Goal: Task Accomplishment & Management: Manage account settings

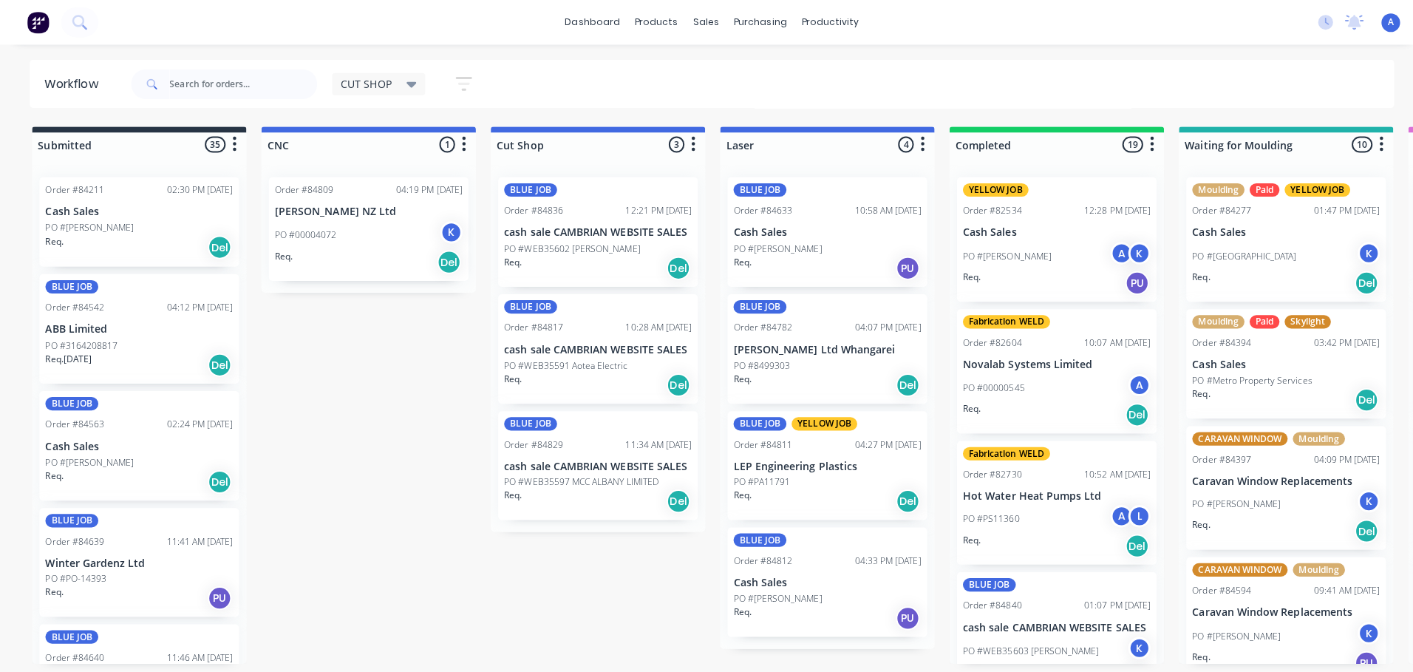
scroll to position [9, 0]
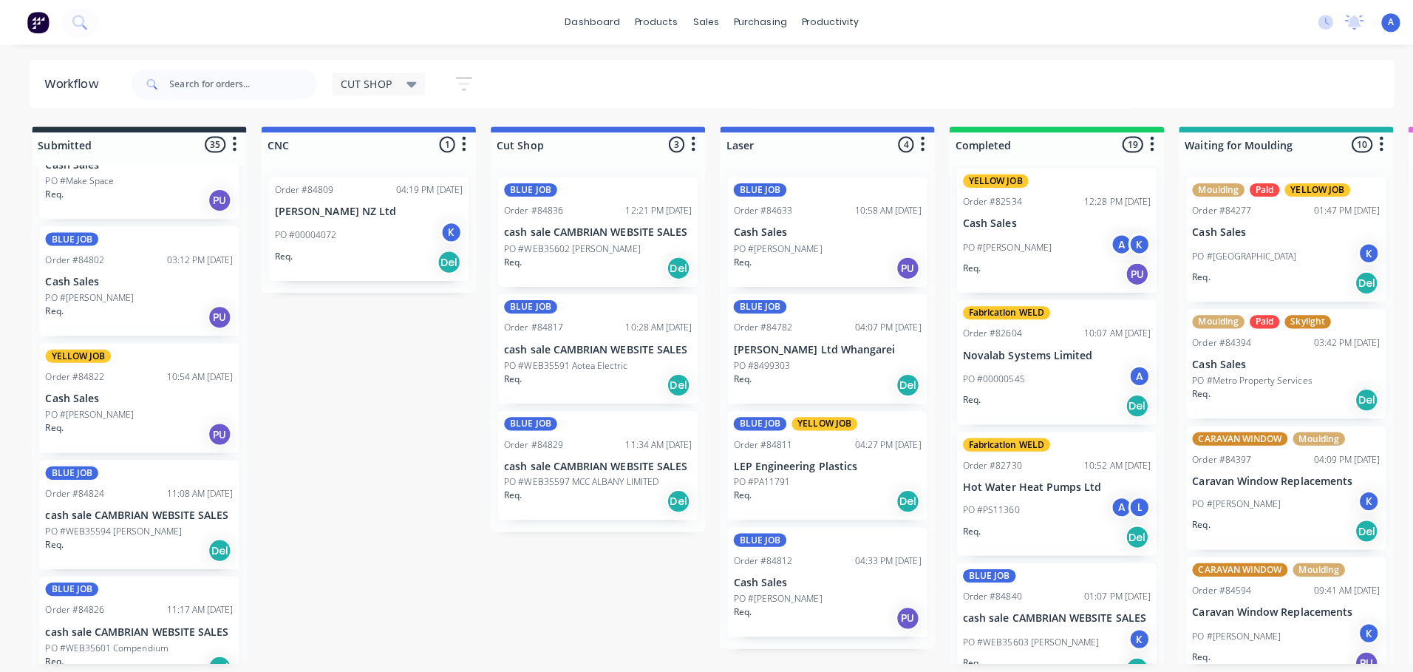
click at [409, 81] on icon at bounding box center [408, 84] width 10 height 6
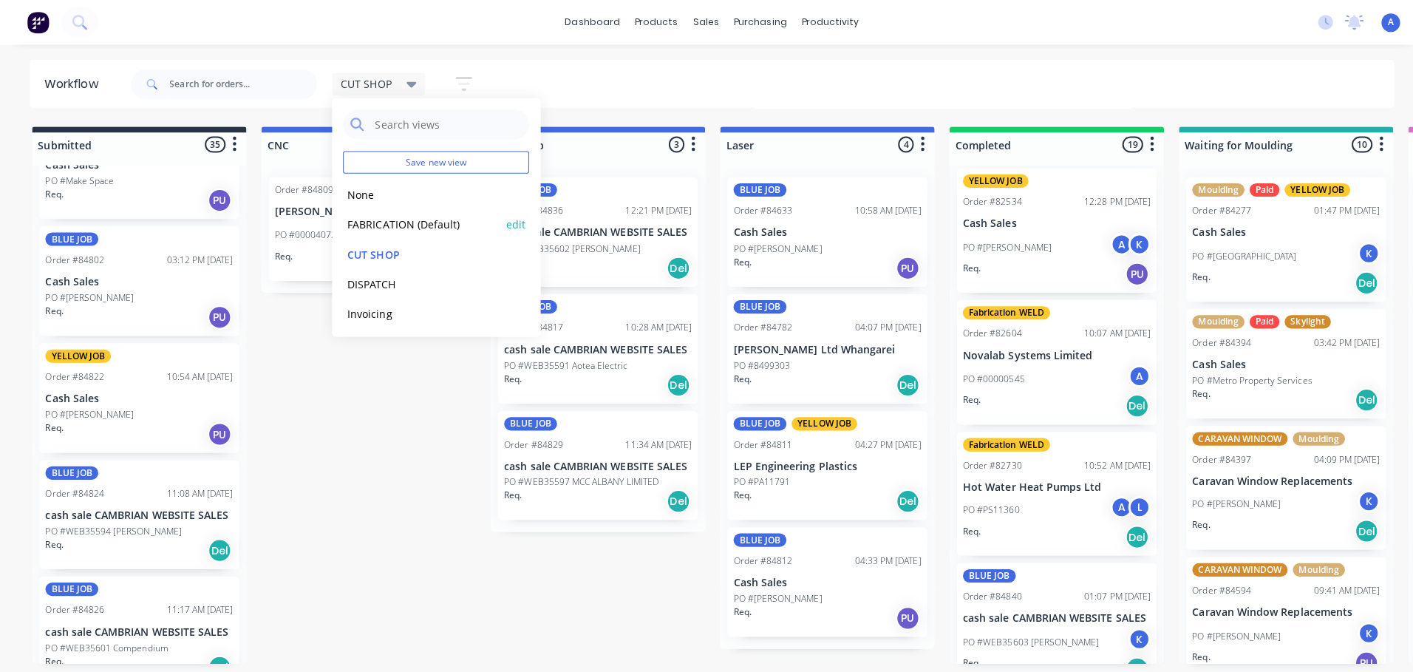
click at [428, 221] on button "FABRICATION (Default)" at bounding box center [419, 222] width 157 height 17
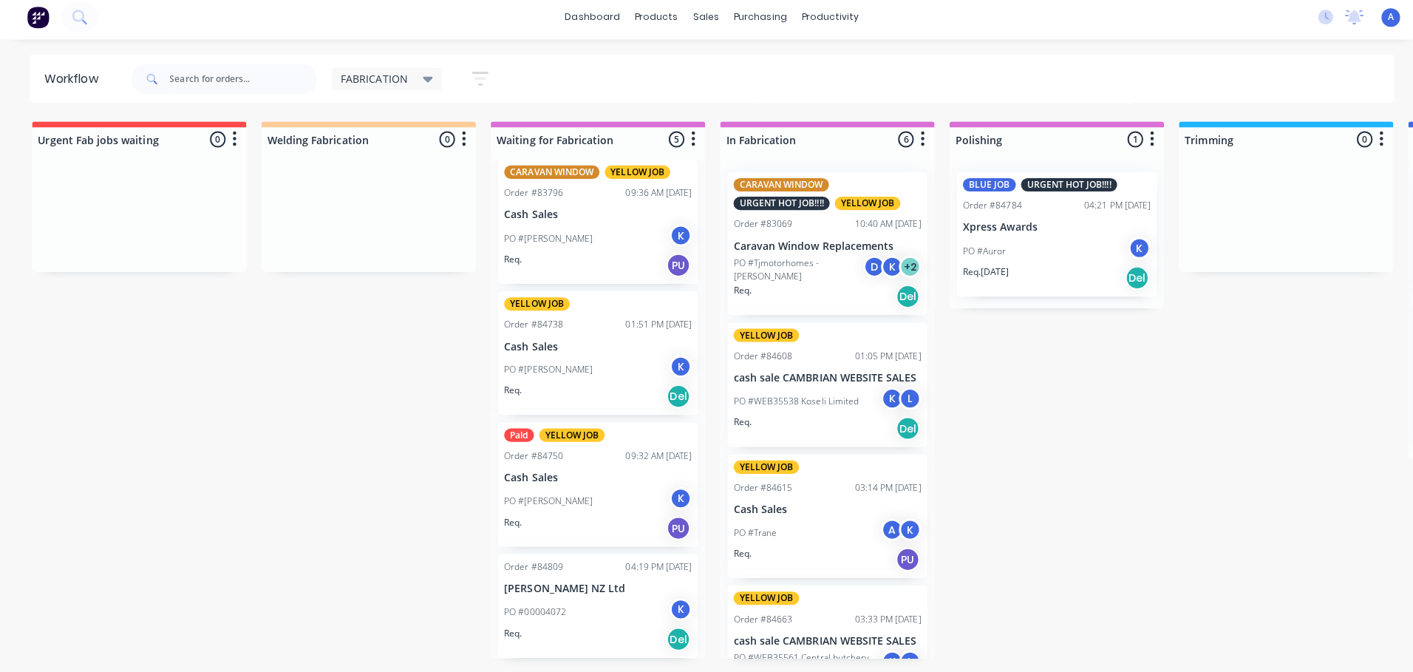
scroll to position [0, 0]
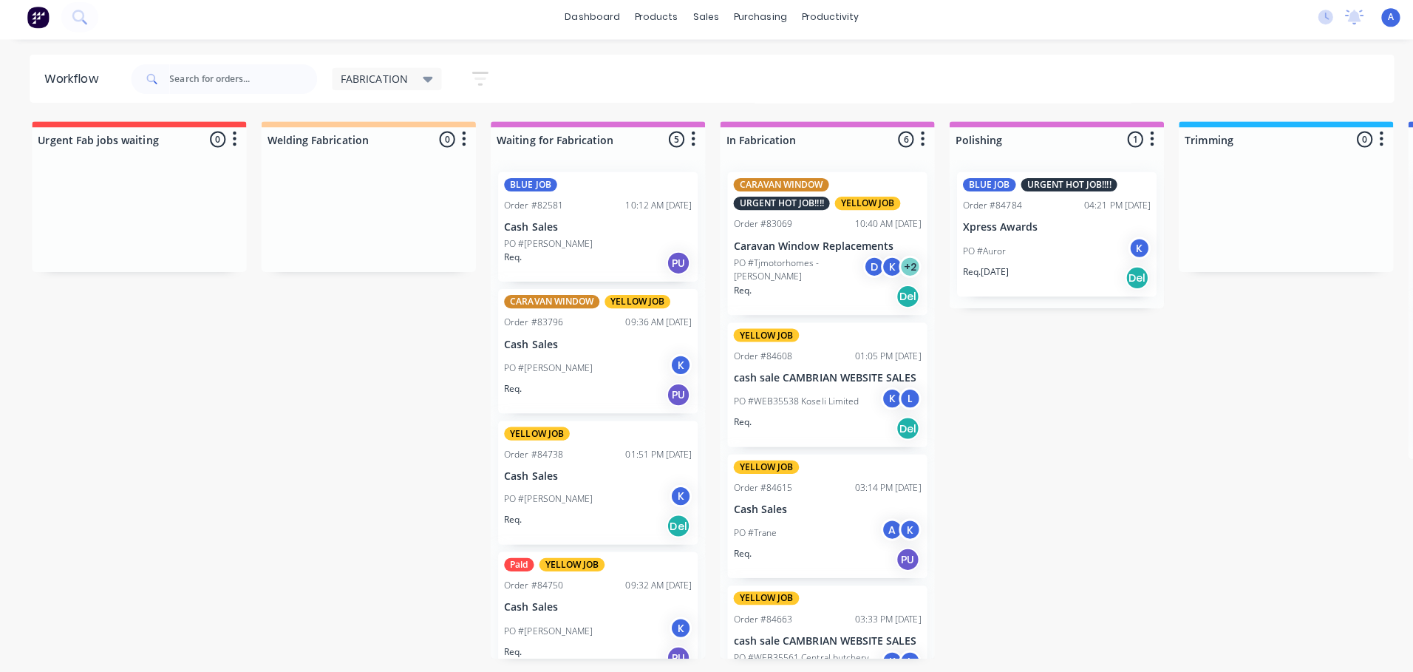
click at [424, 82] on icon at bounding box center [425, 84] width 10 height 6
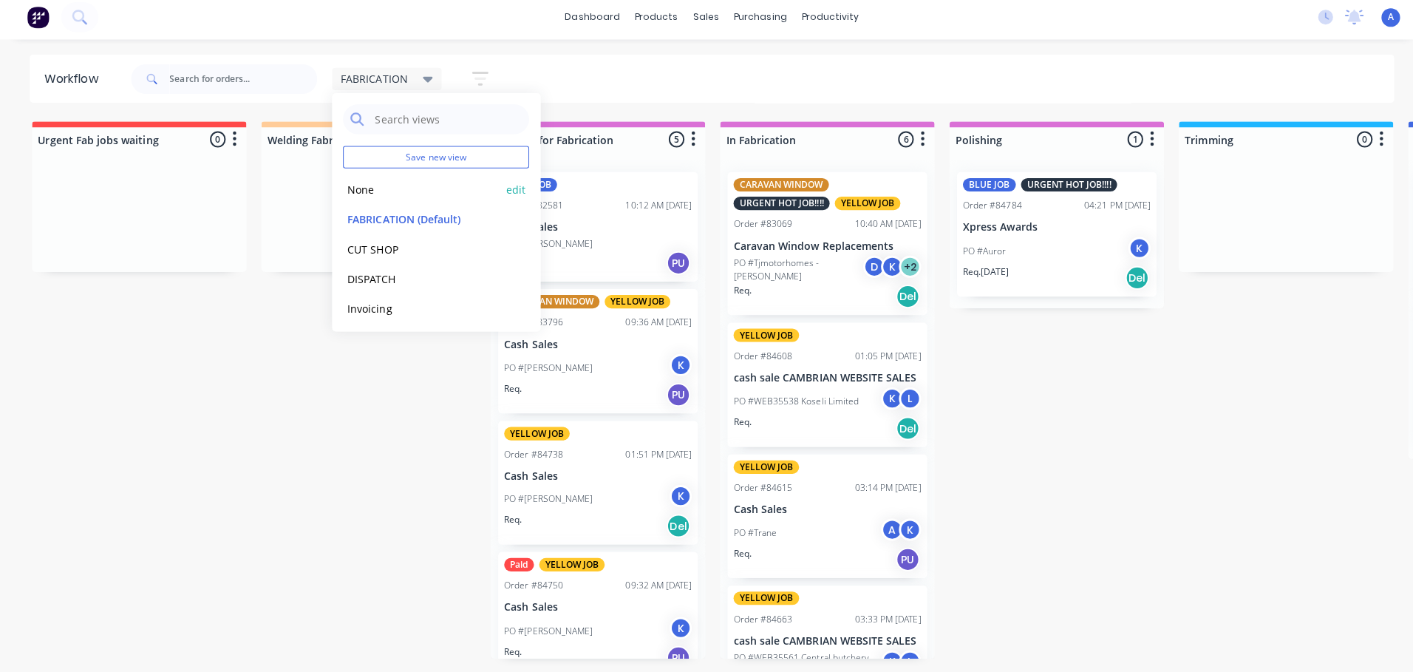
click at [394, 194] on button "None" at bounding box center [419, 193] width 157 height 17
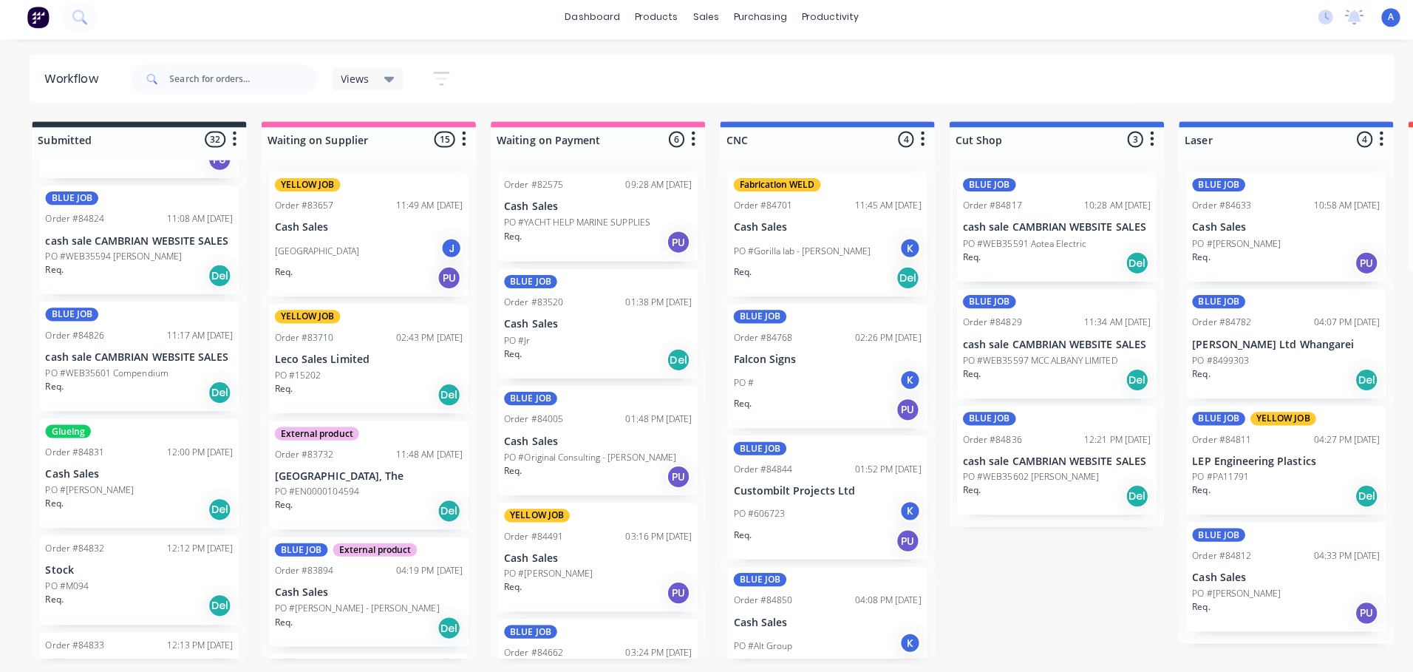
scroll to position [1951, 0]
click at [166, 451] on div "12:00 PM [DATE]" at bounding box center [199, 451] width 66 height 13
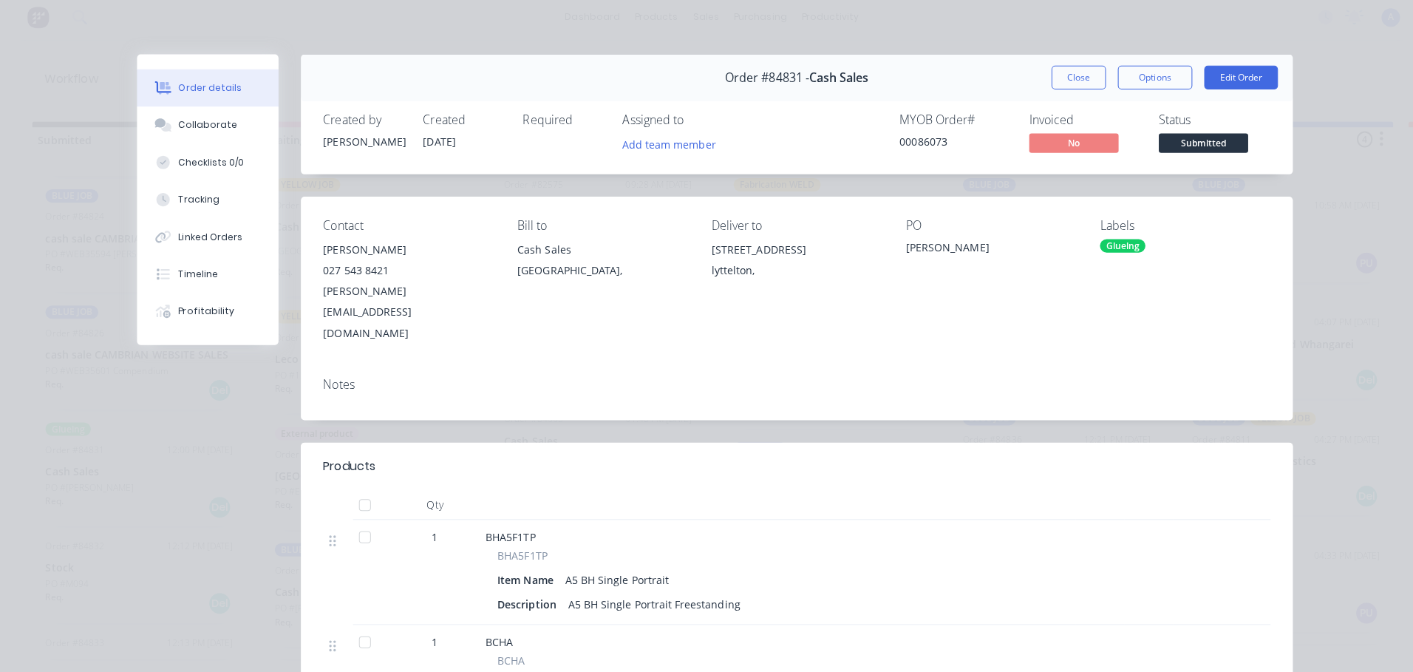
click at [1169, 143] on span "Submitted" at bounding box center [1194, 146] width 89 height 18
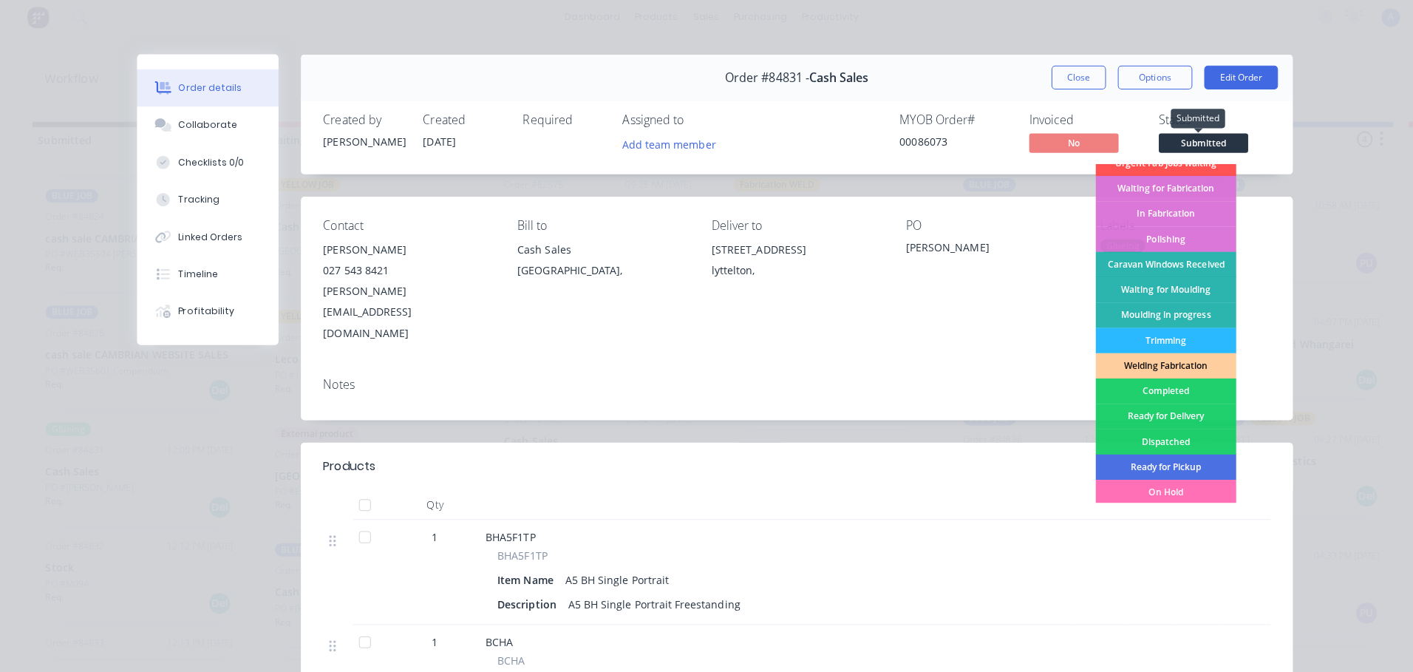
scroll to position [123, 0]
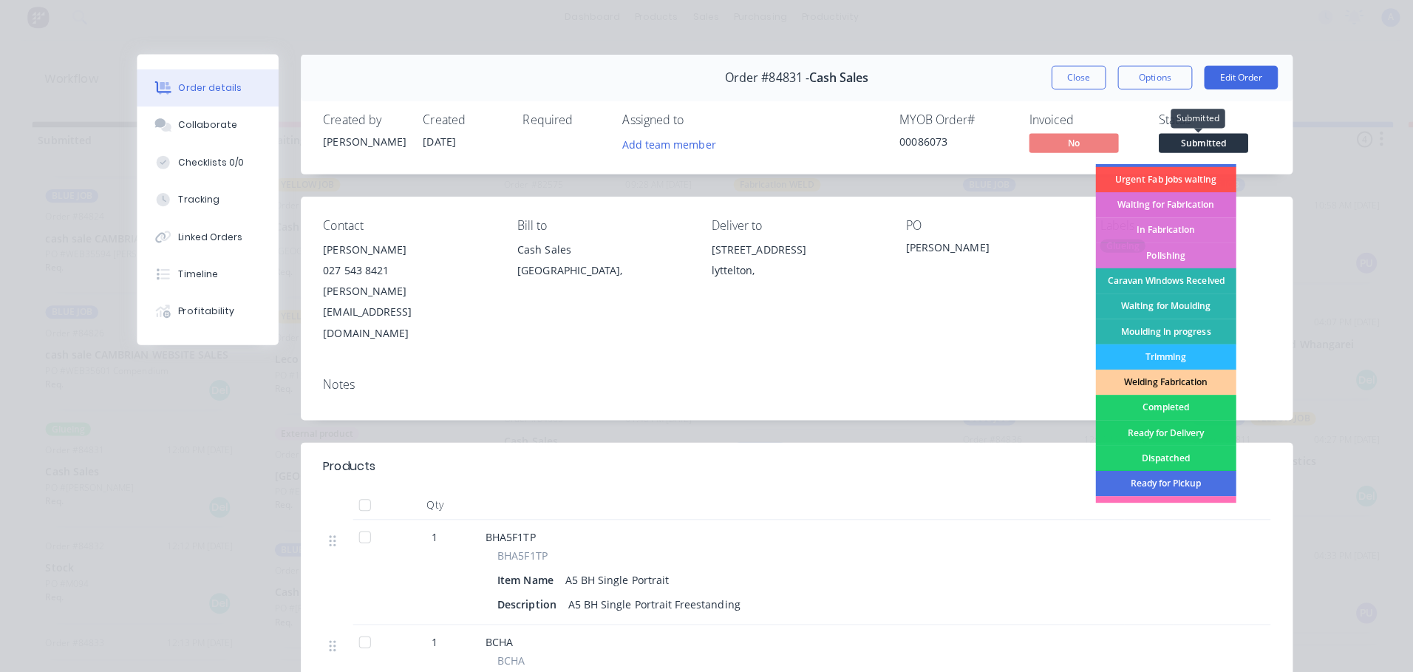
click at [1184, 206] on div "Waiting for Fabrication" at bounding box center [1157, 208] width 140 height 25
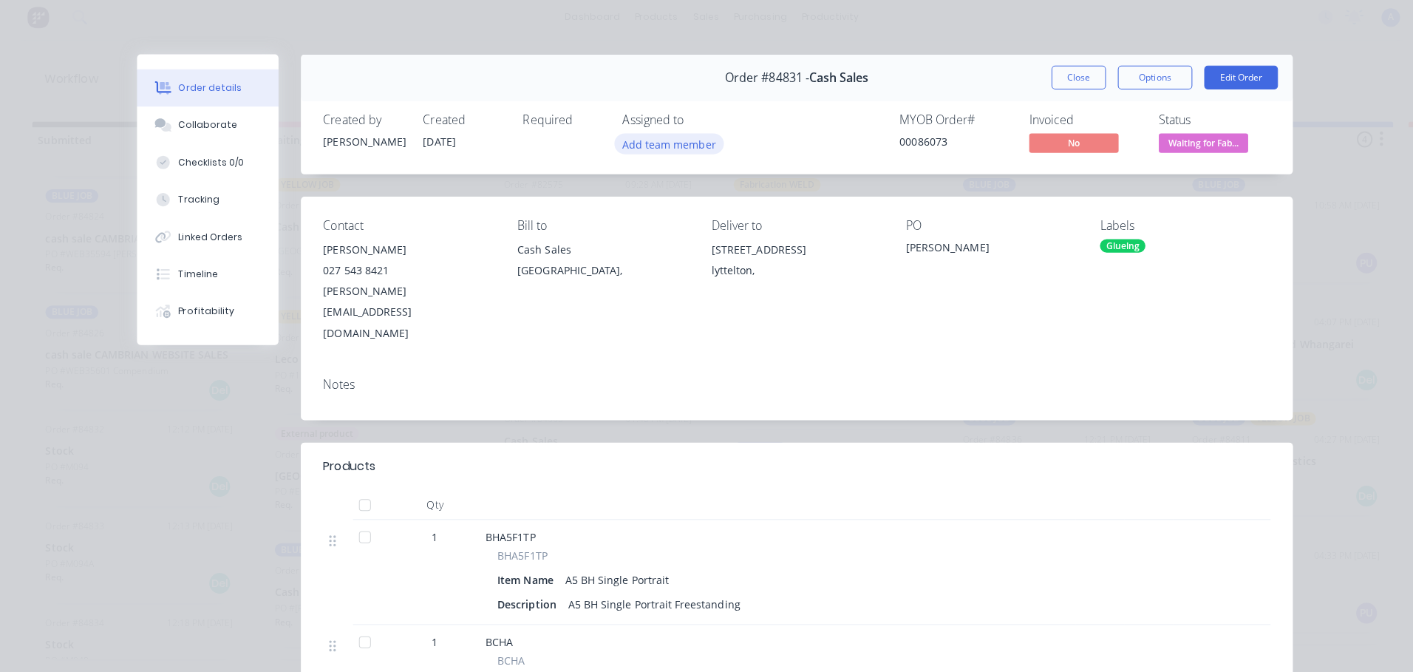
click at [655, 142] on button "Add team member" at bounding box center [664, 147] width 109 height 20
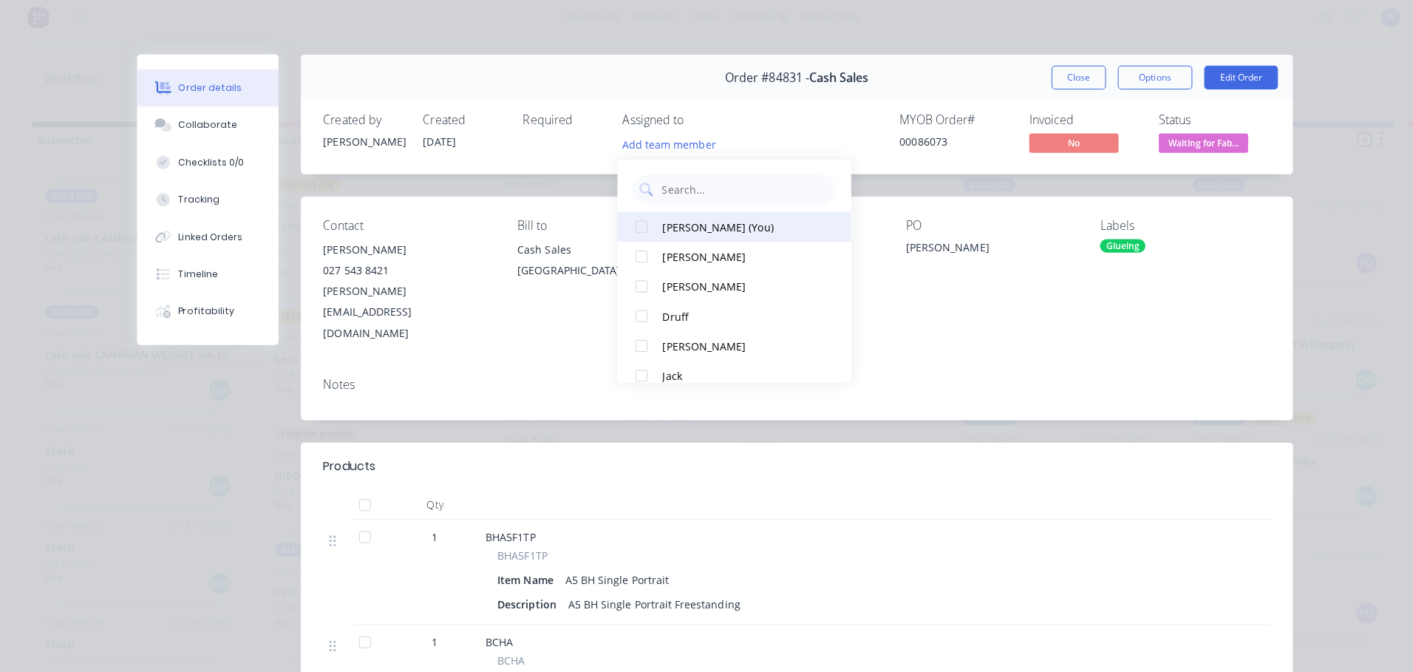
click at [712, 228] on div "[PERSON_NAME] (You)" at bounding box center [736, 230] width 156 height 16
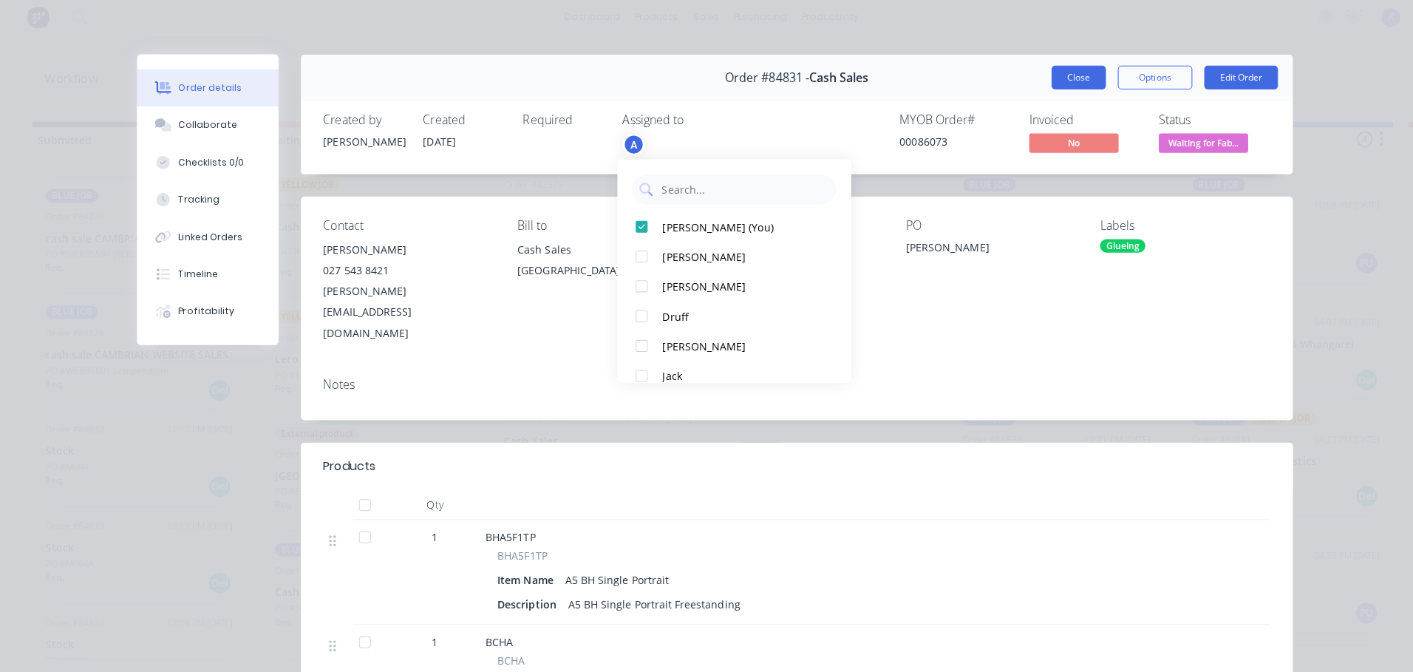
click at [1062, 75] on button "Close" at bounding box center [1070, 82] width 54 height 24
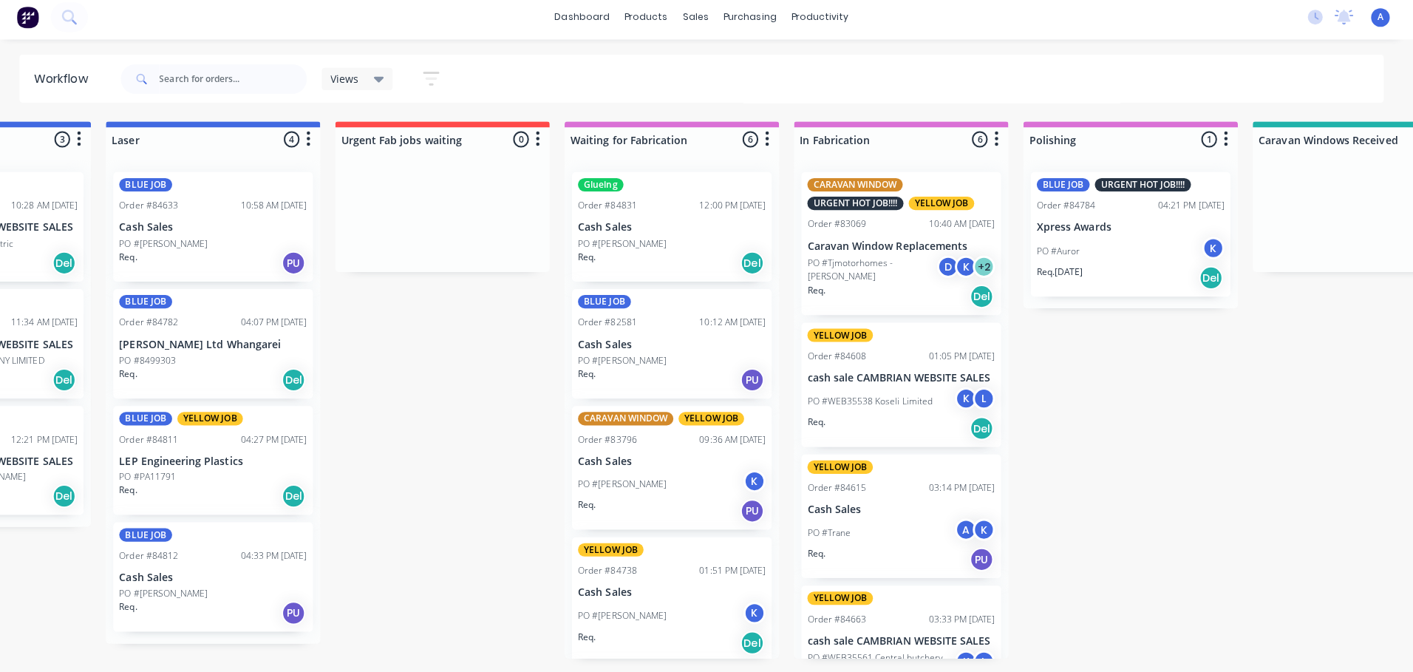
scroll to position [0, 1059]
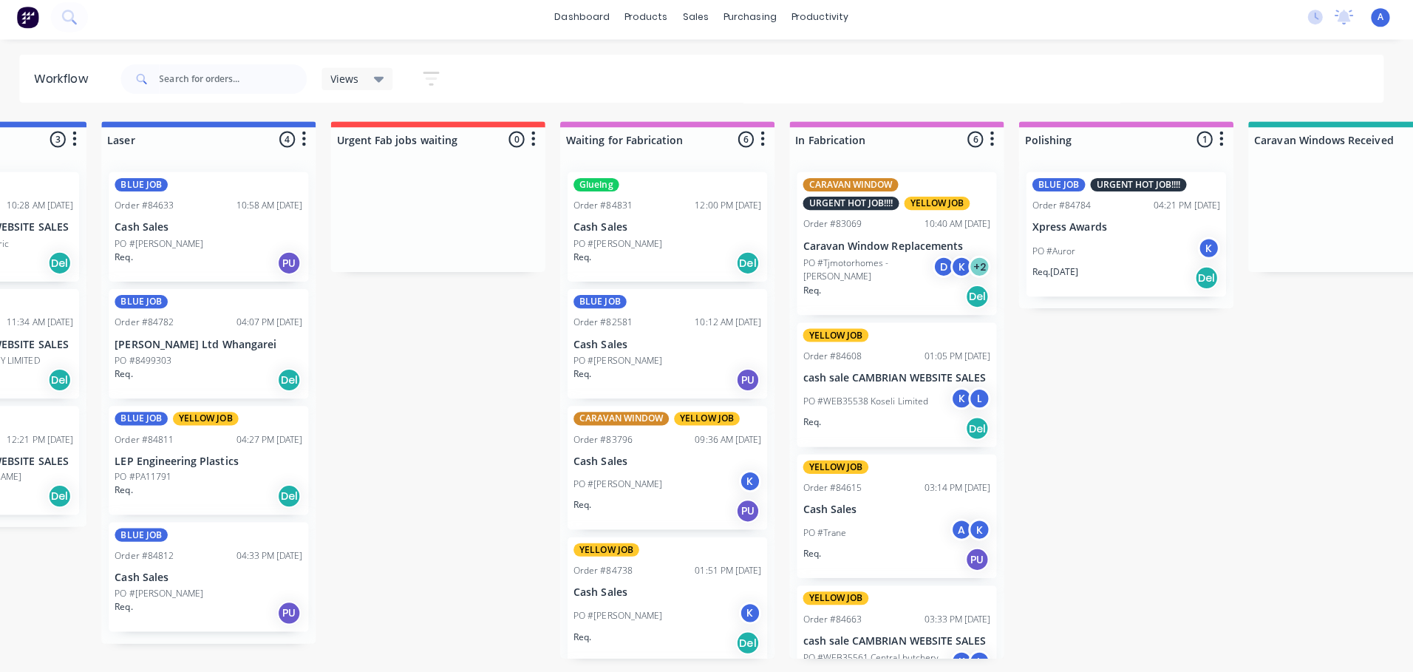
click at [677, 226] on p "Cash Sales" at bounding box center [672, 231] width 186 height 13
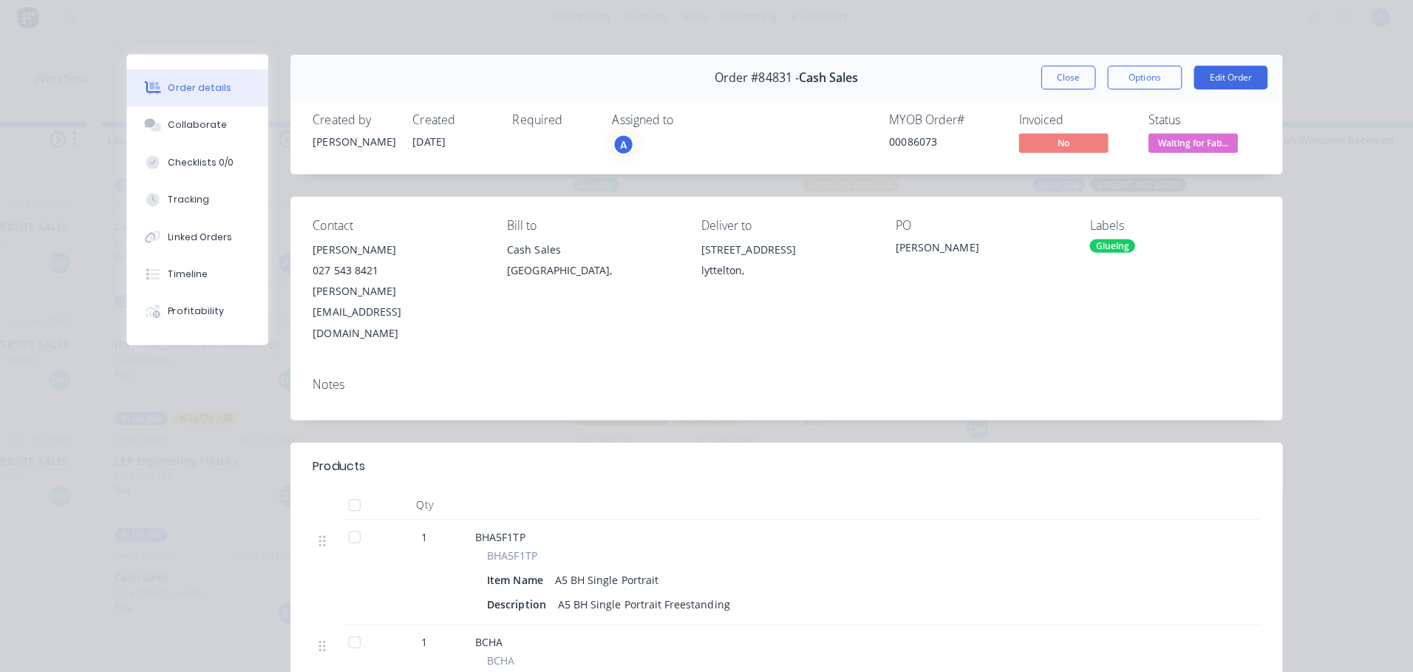
click at [1204, 146] on span "Waiting for Fab..." at bounding box center [1194, 146] width 89 height 18
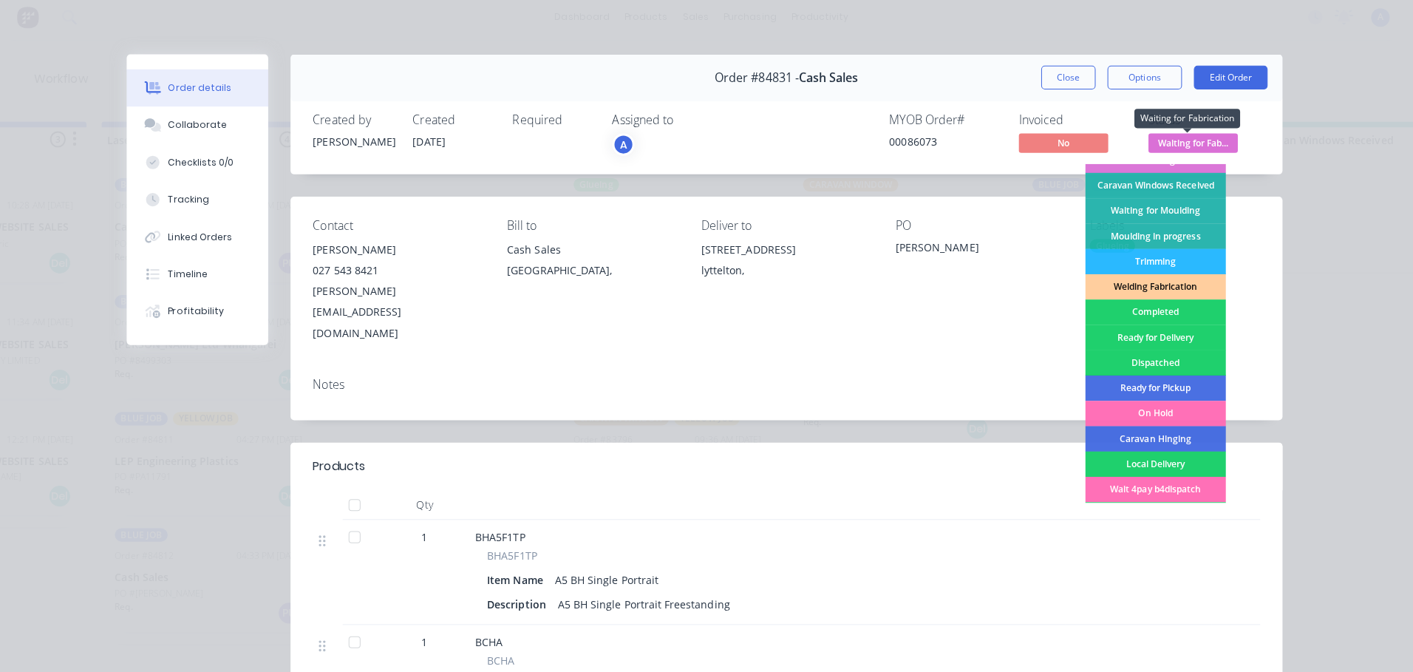
scroll to position [265, 0]
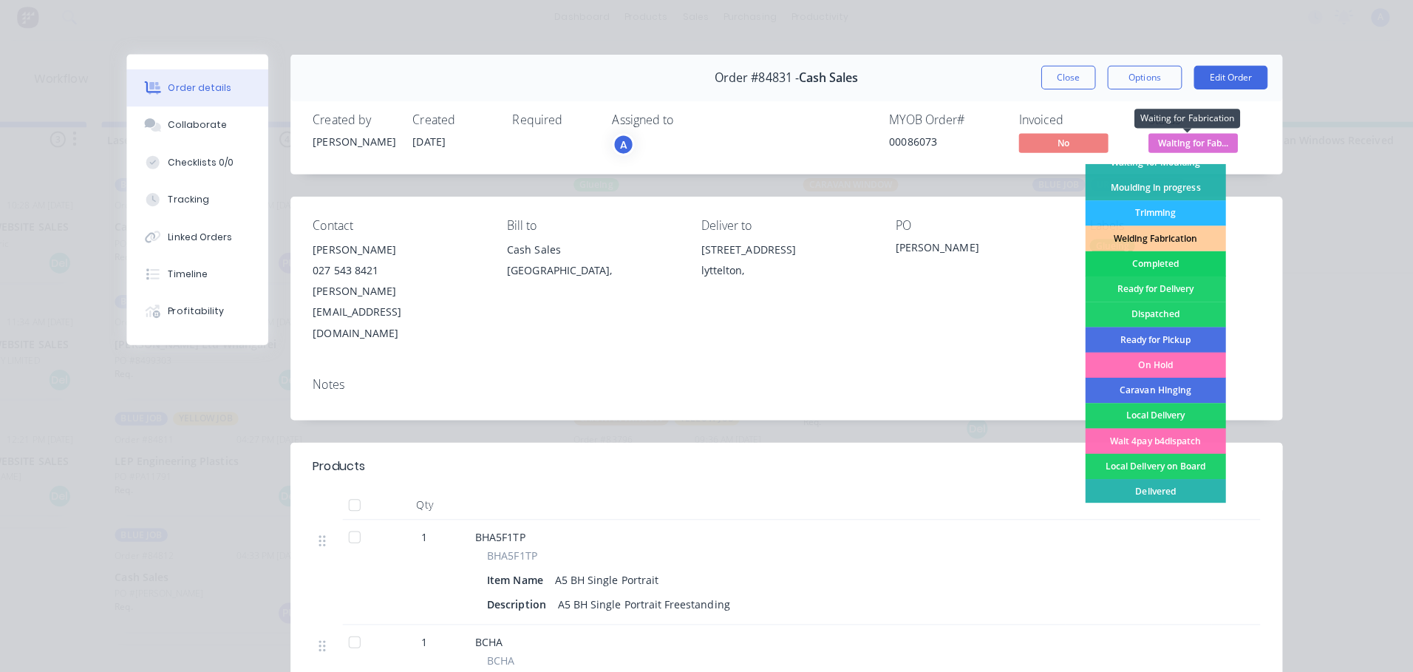
click at [1163, 270] on div "Completed" at bounding box center [1157, 266] width 140 height 25
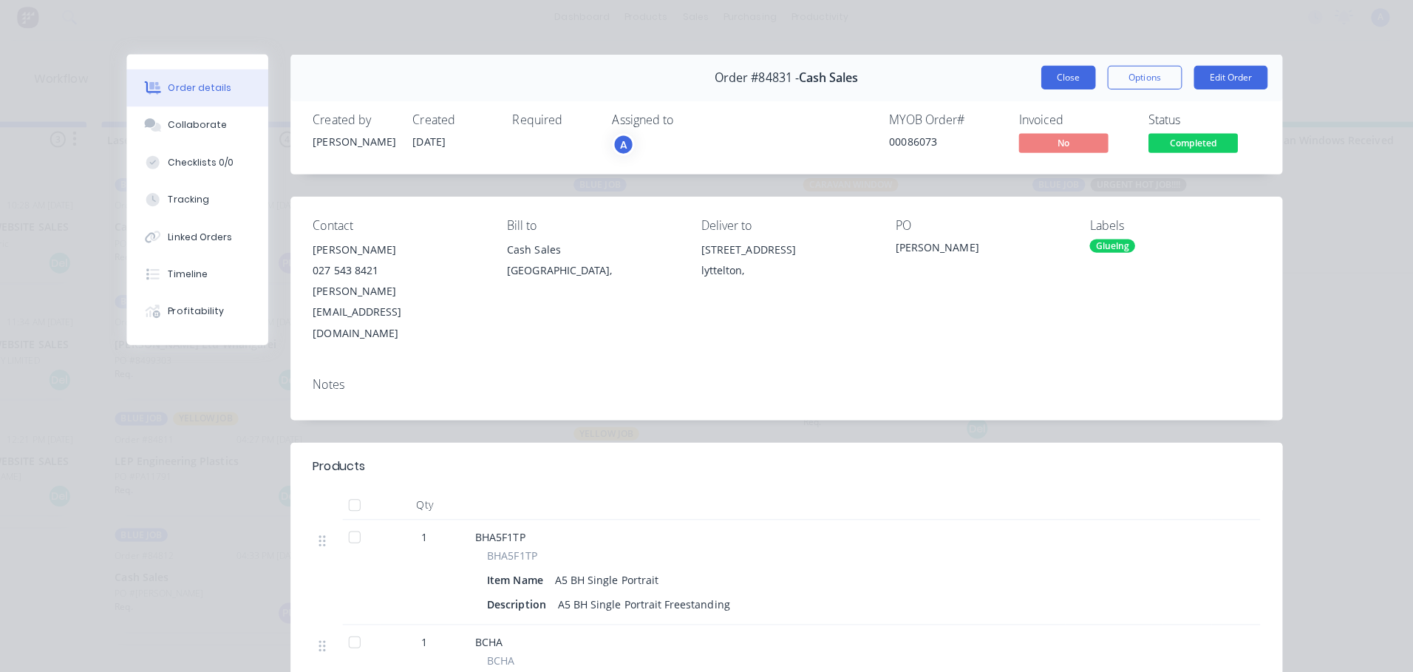
click at [1068, 75] on button "Close" at bounding box center [1070, 82] width 54 height 24
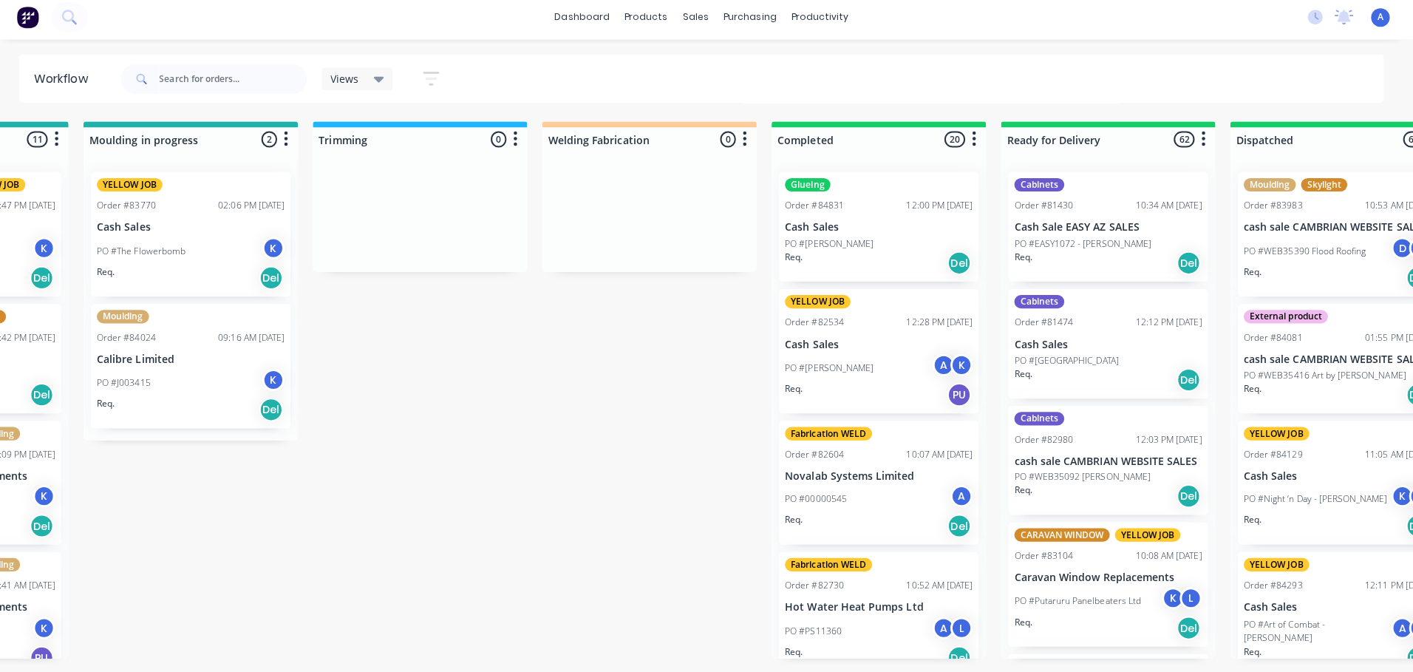
scroll to position [0, 2670]
click at [866, 228] on p "Cash Sales" at bounding box center [881, 231] width 186 height 13
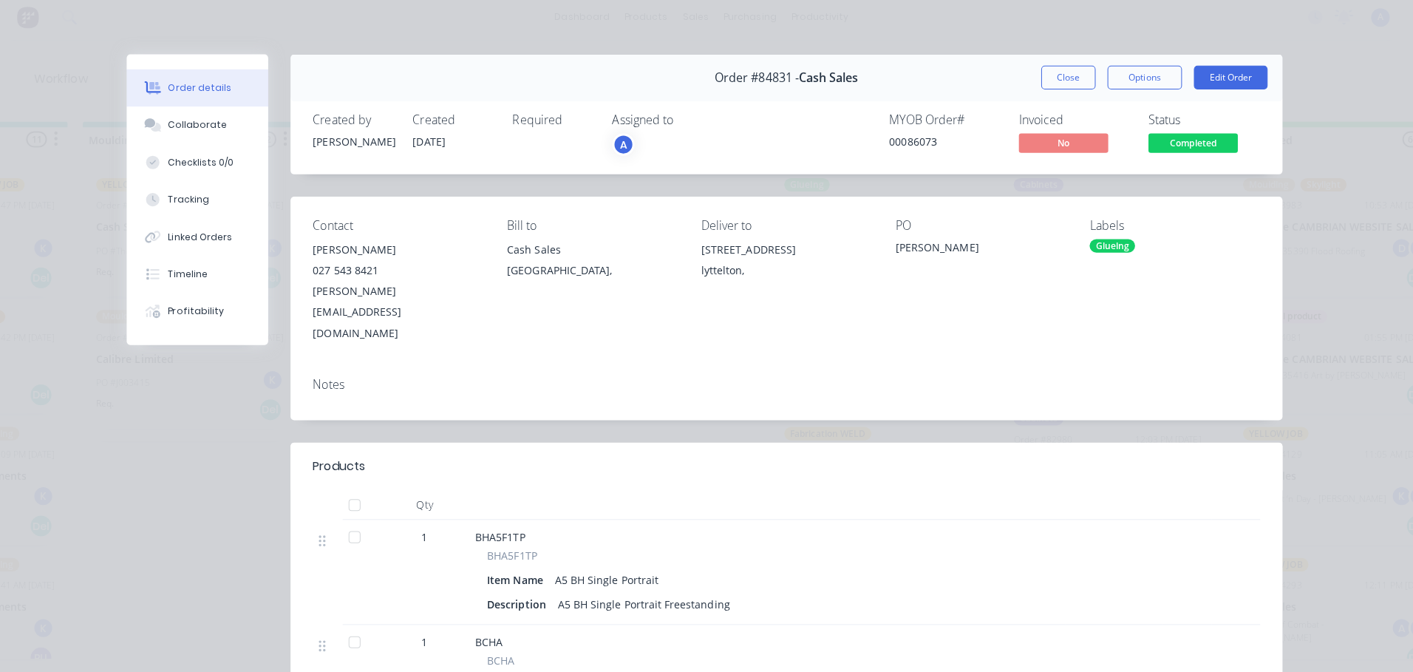
click at [653, 147] on div "A" at bounding box center [692, 148] width 148 height 22
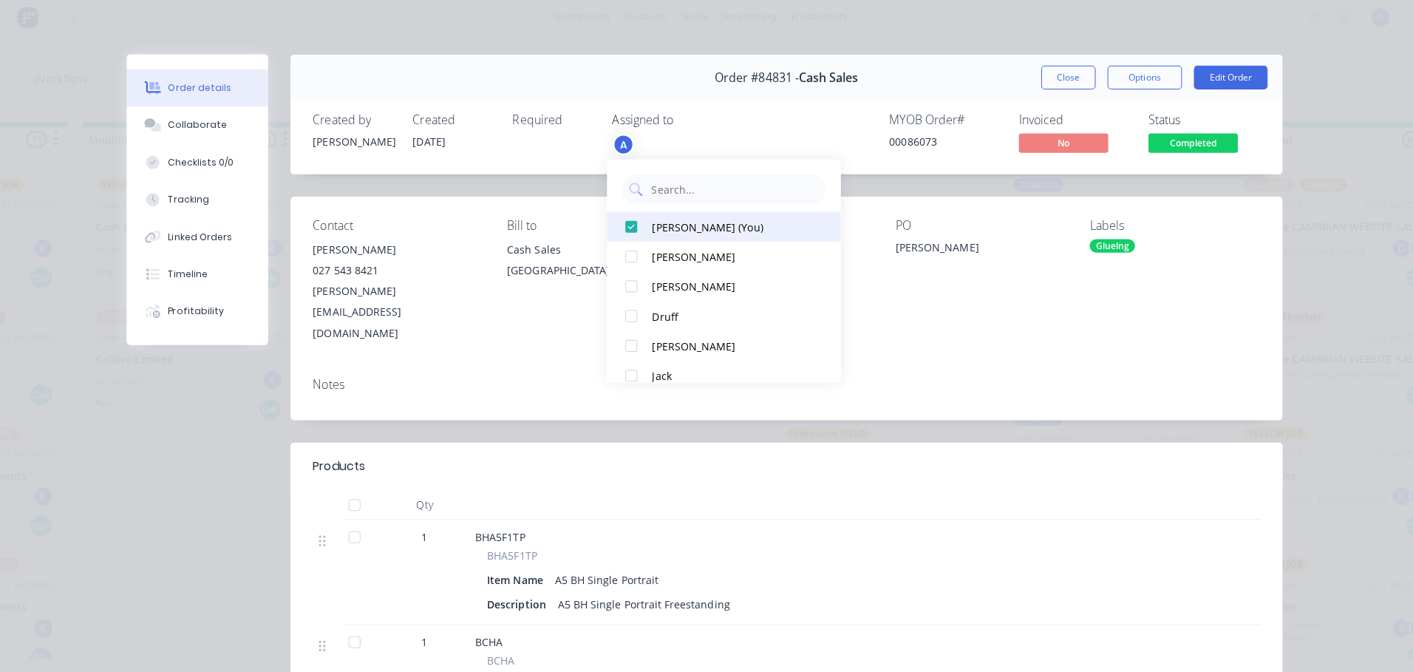
click at [734, 228] on div "[PERSON_NAME] (You)" at bounding box center [736, 230] width 156 height 16
click at [740, 232] on div "[PERSON_NAME] (You)" at bounding box center [736, 230] width 156 height 16
click at [1065, 87] on button "Close" at bounding box center [1070, 82] width 54 height 24
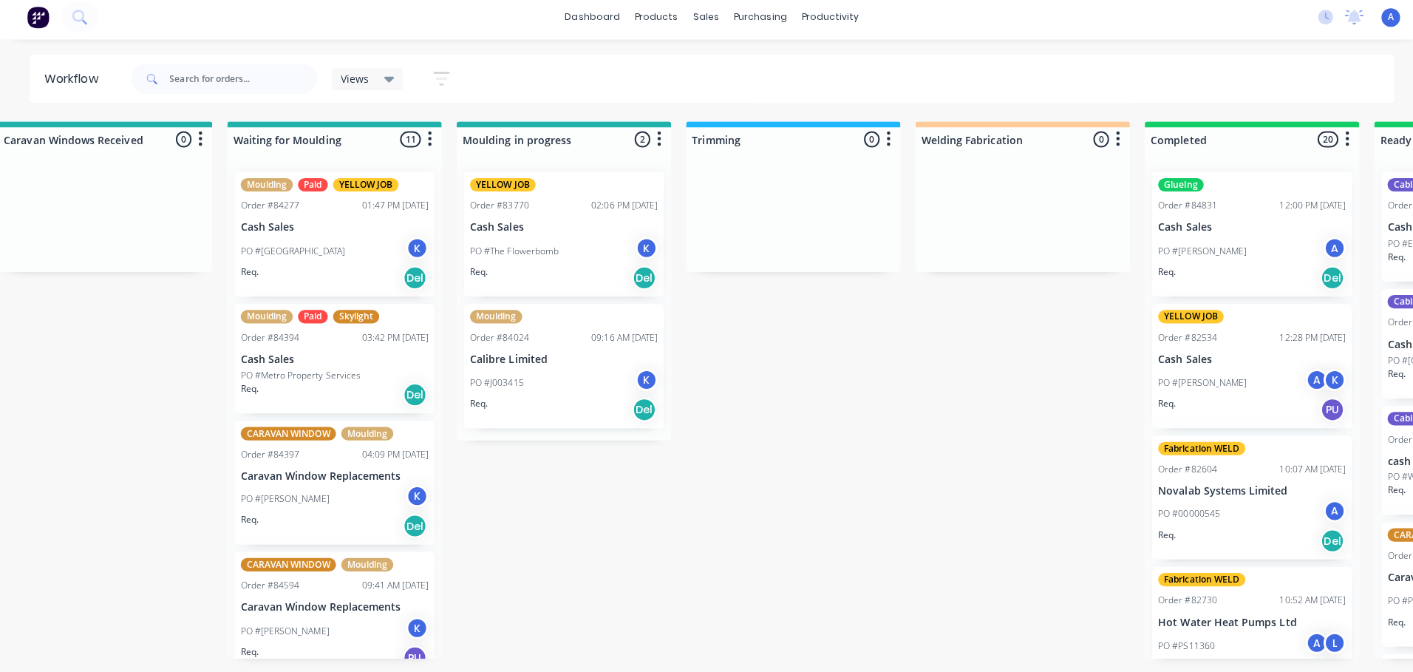
scroll to position [0, 2308]
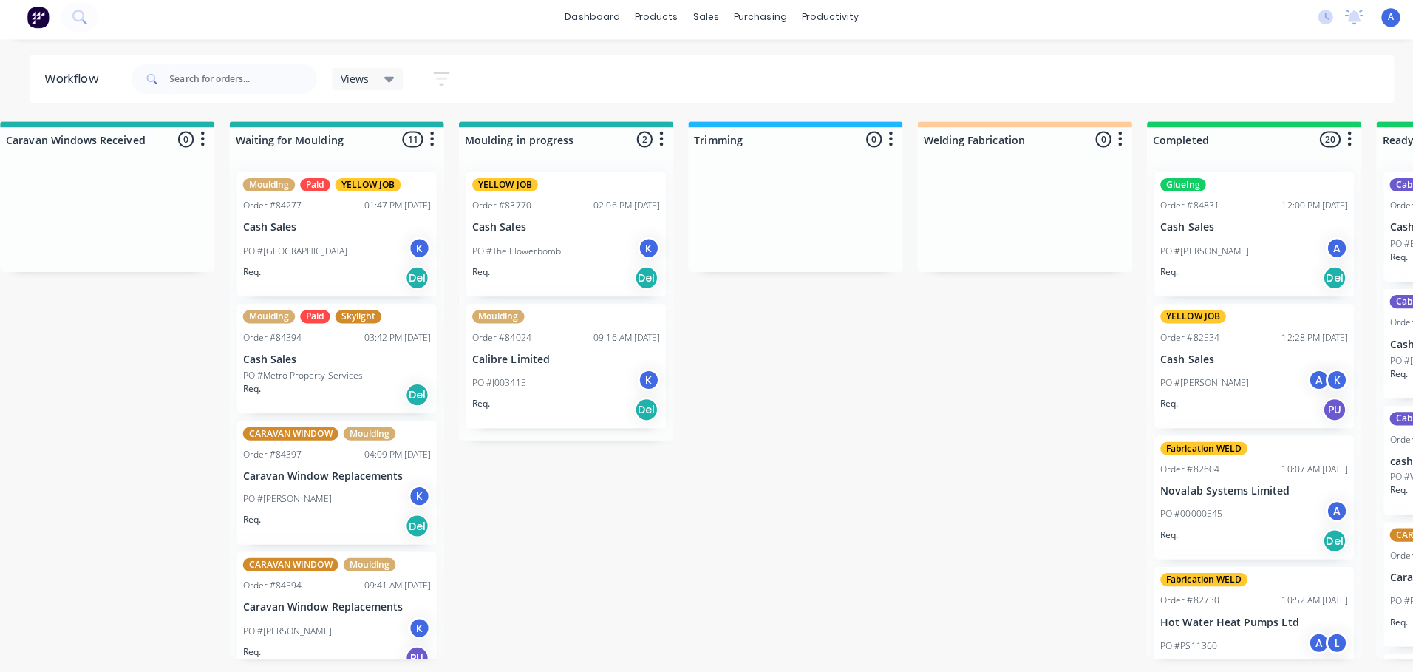
click at [944, 350] on div "Submitted 31 Sort By Created date Required date Order number Customer name Most…" at bounding box center [520, 392] width 5678 height 533
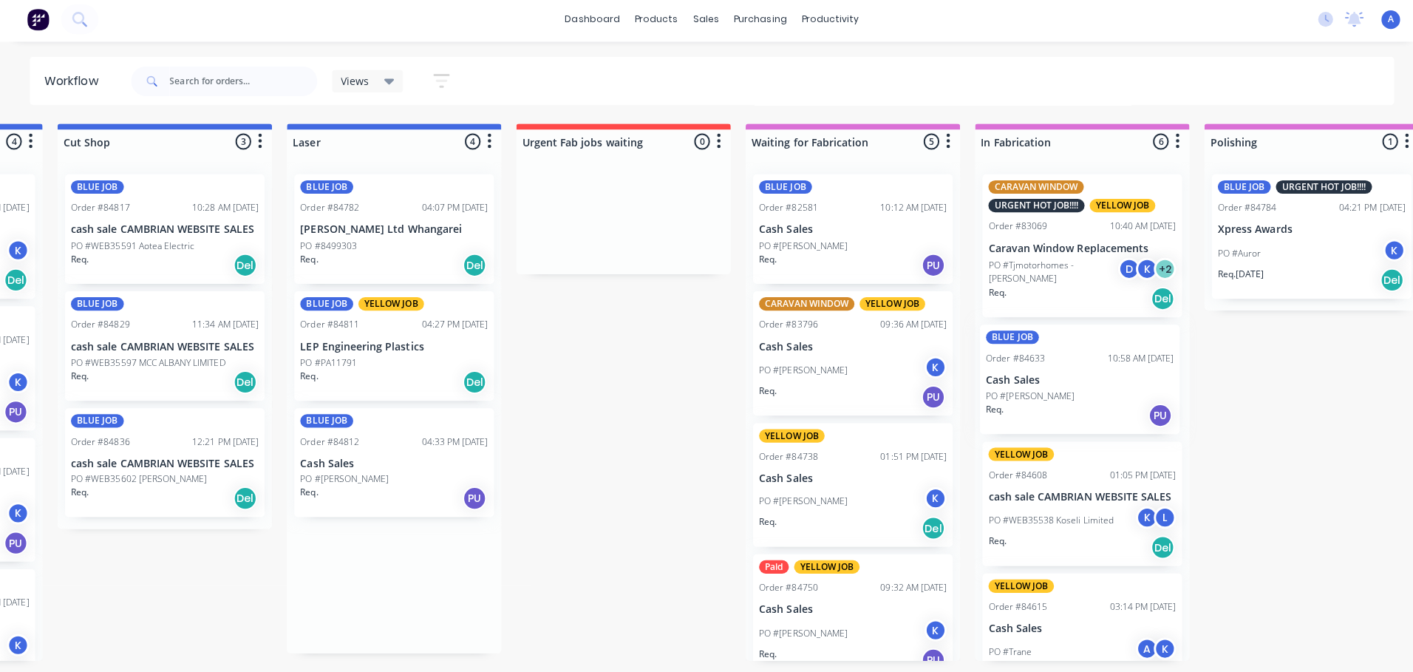
scroll to position [0, 887]
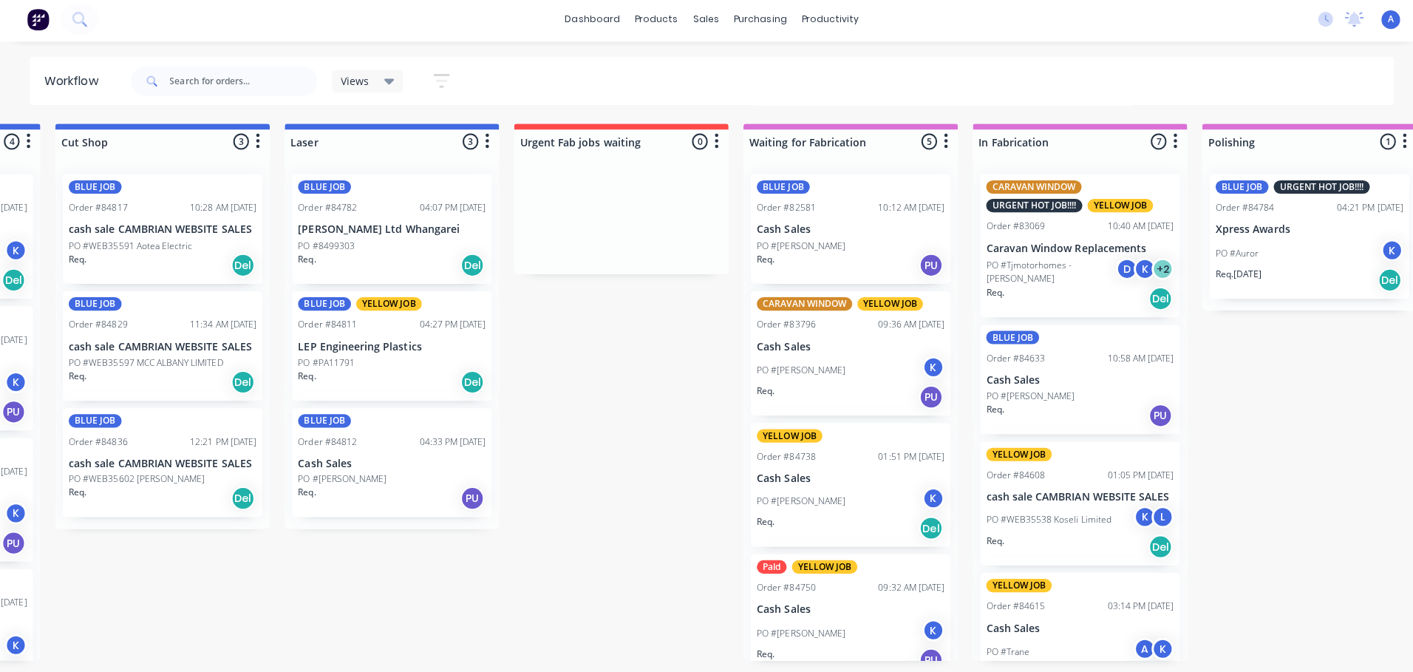
click at [1058, 382] on p "Cash Sales" at bounding box center [1071, 380] width 186 height 13
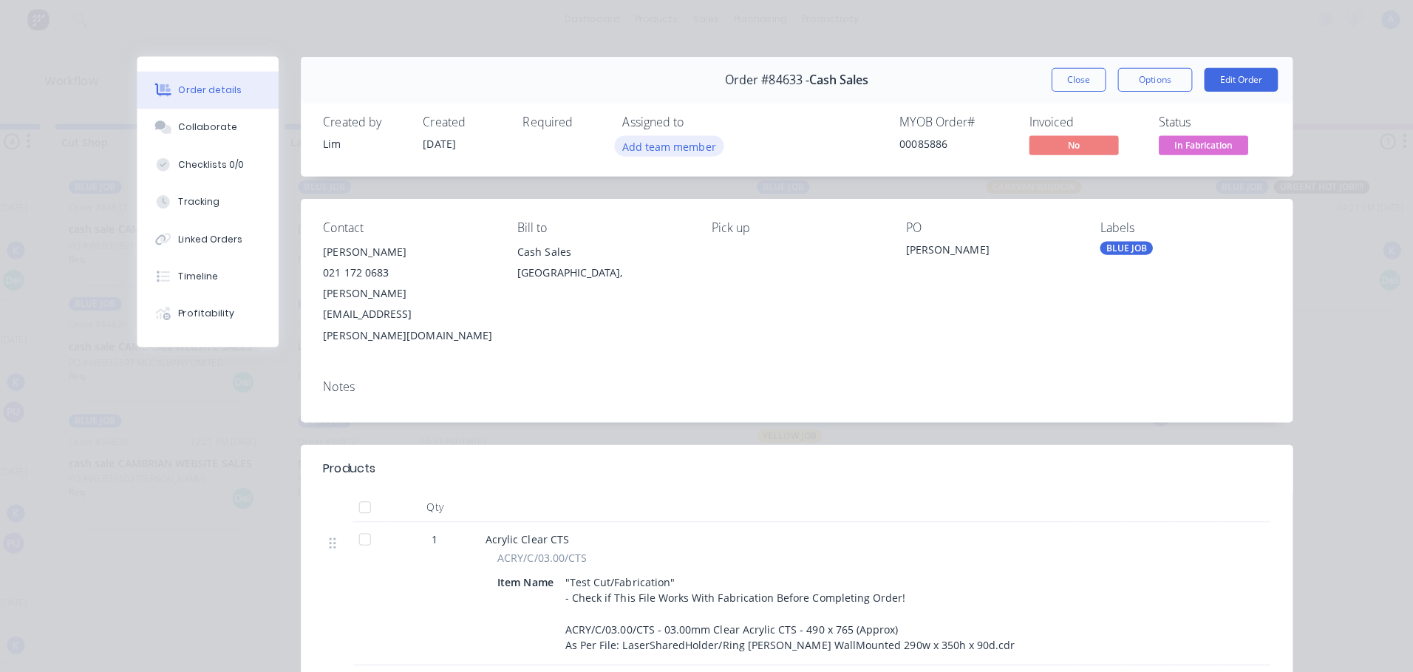
click at [671, 149] on button "Add team member" at bounding box center [664, 147] width 109 height 20
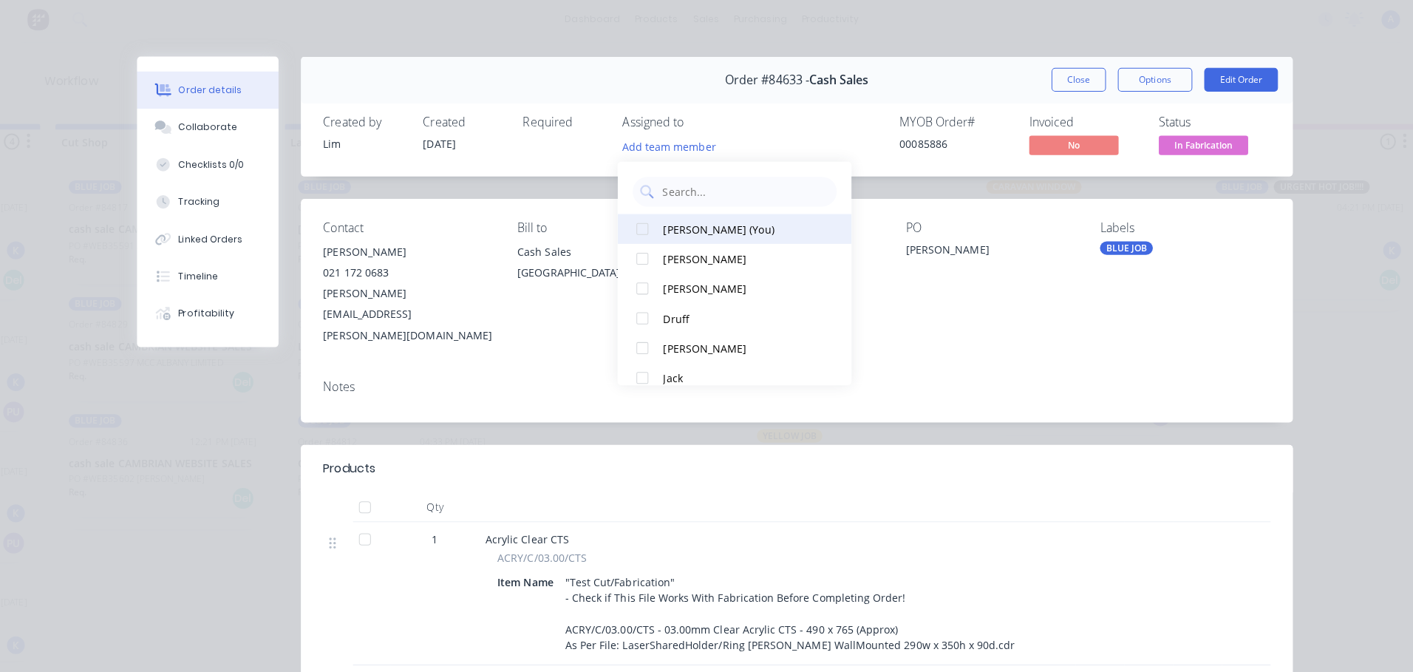
click at [723, 242] on button "[PERSON_NAME] (You)" at bounding box center [729, 230] width 232 height 30
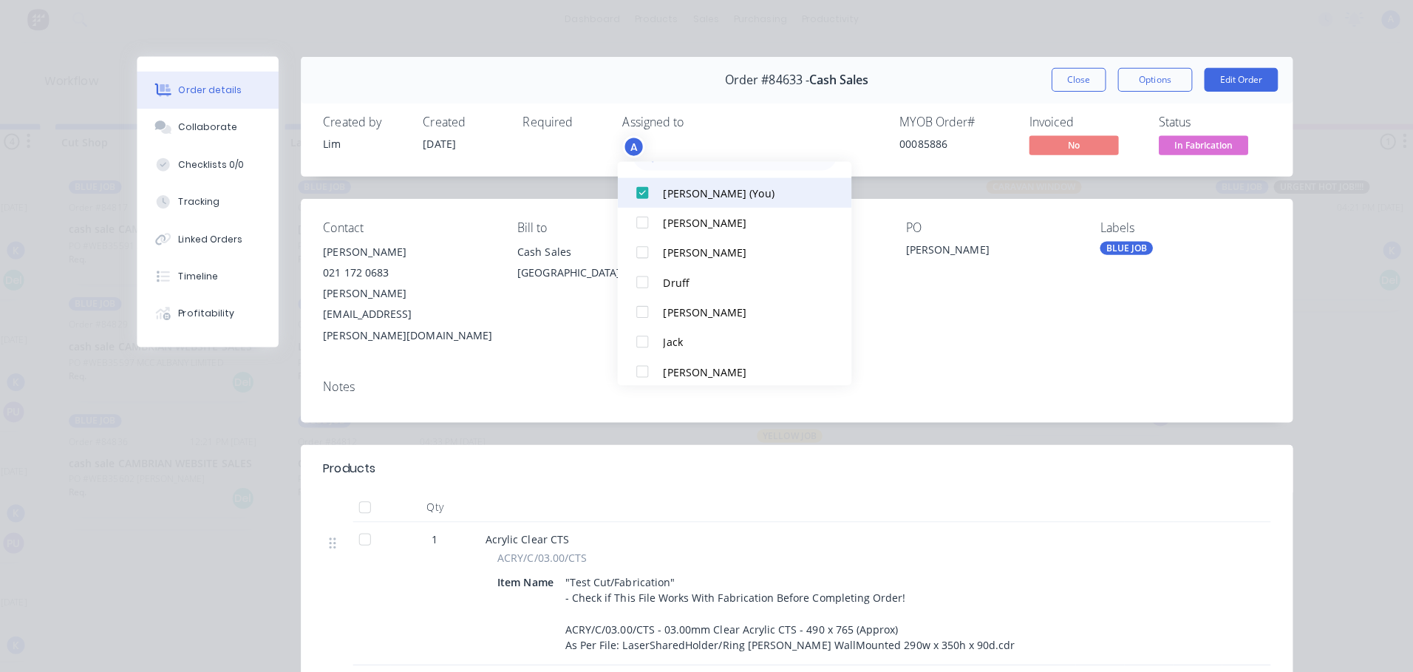
scroll to position [41, 0]
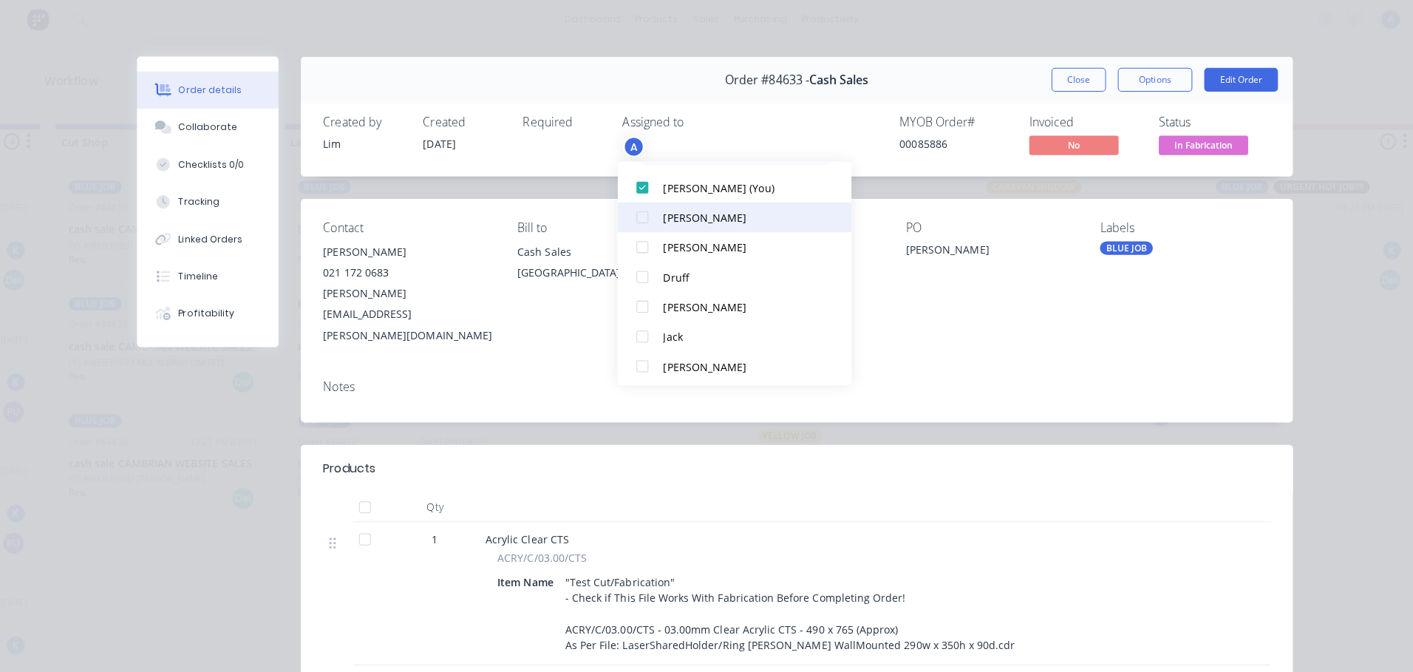
click at [676, 221] on div "[PERSON_NAME]" at bounding box center [736, 219] width 156 height 16
click at [1063, 86] on button "Close" at bounding box center [1070, 82] width 54 height 24
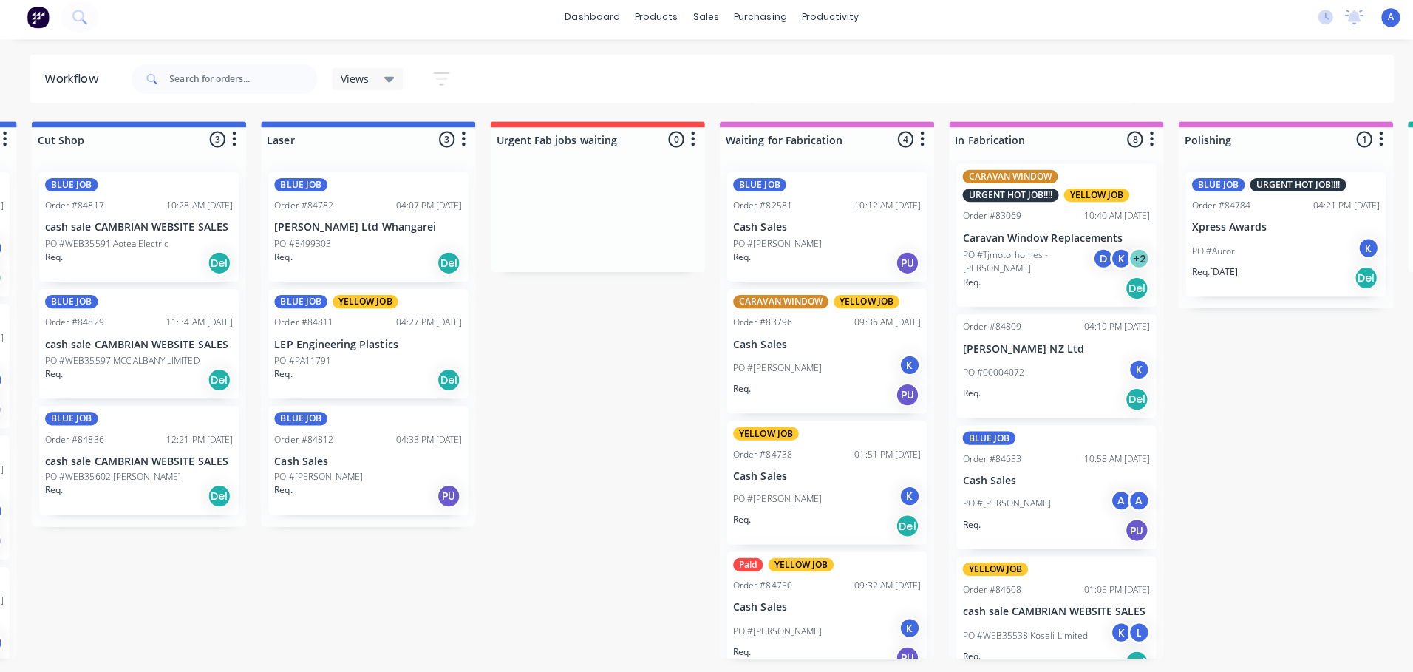
scroll to position [18, 0]
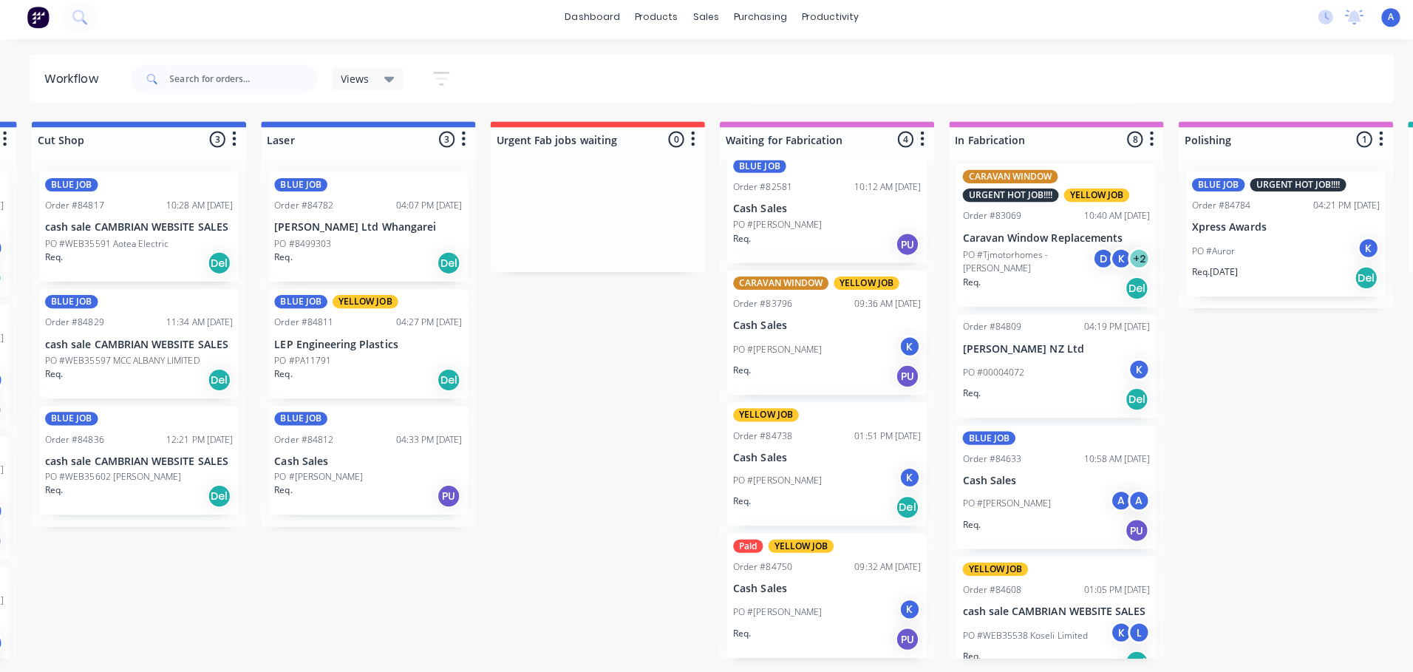
click at [1019, 383] on div "PO #00004072 K" at bounding box center [1048, 375] width 186 height 28
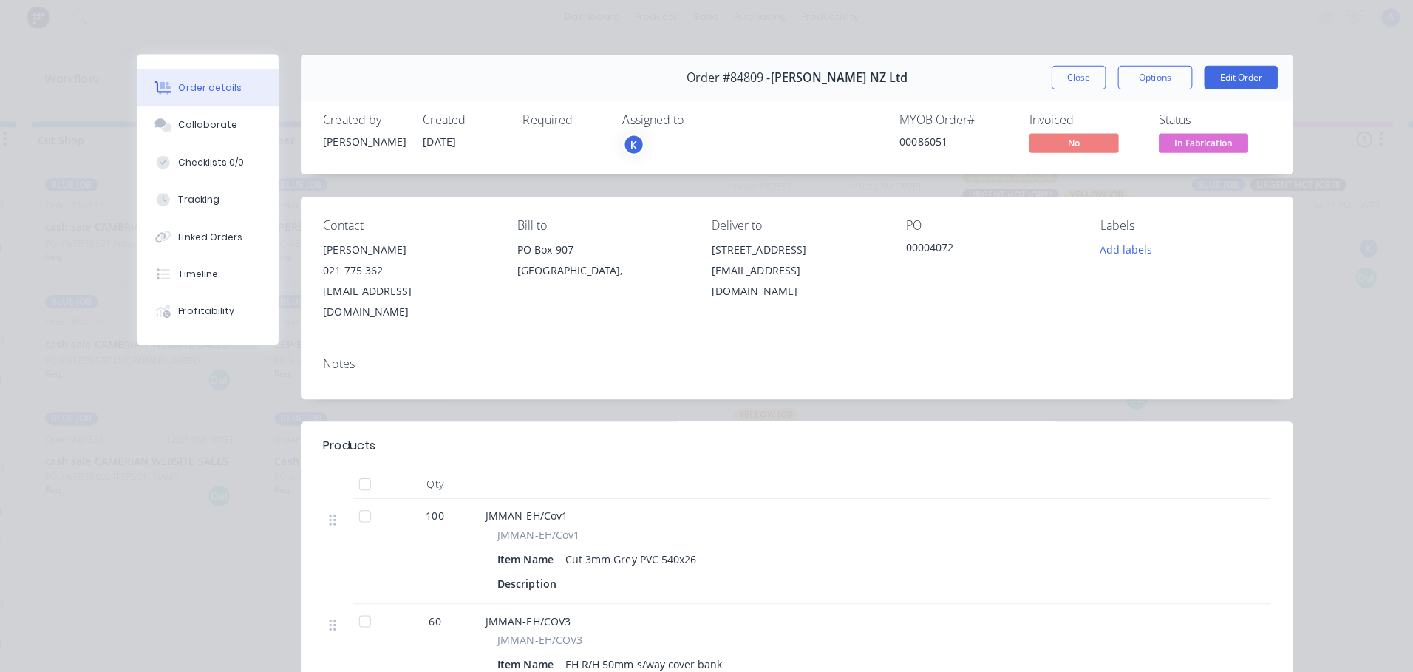
click at [649, 139] on div "K" at bounding box center [692, 148] width 148 height 22
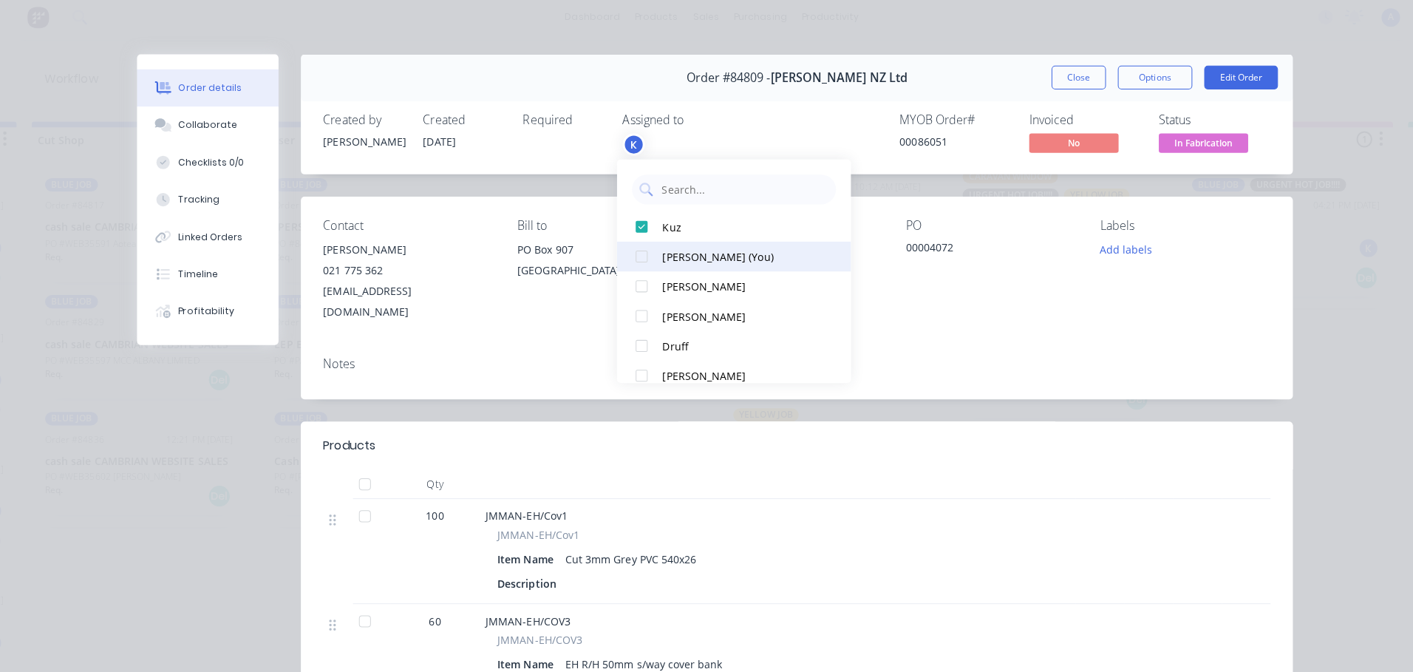
click at [708, 265] on div "[PERSON_NAME] (You)" at bounding box center [736, 260] width 156 height 16
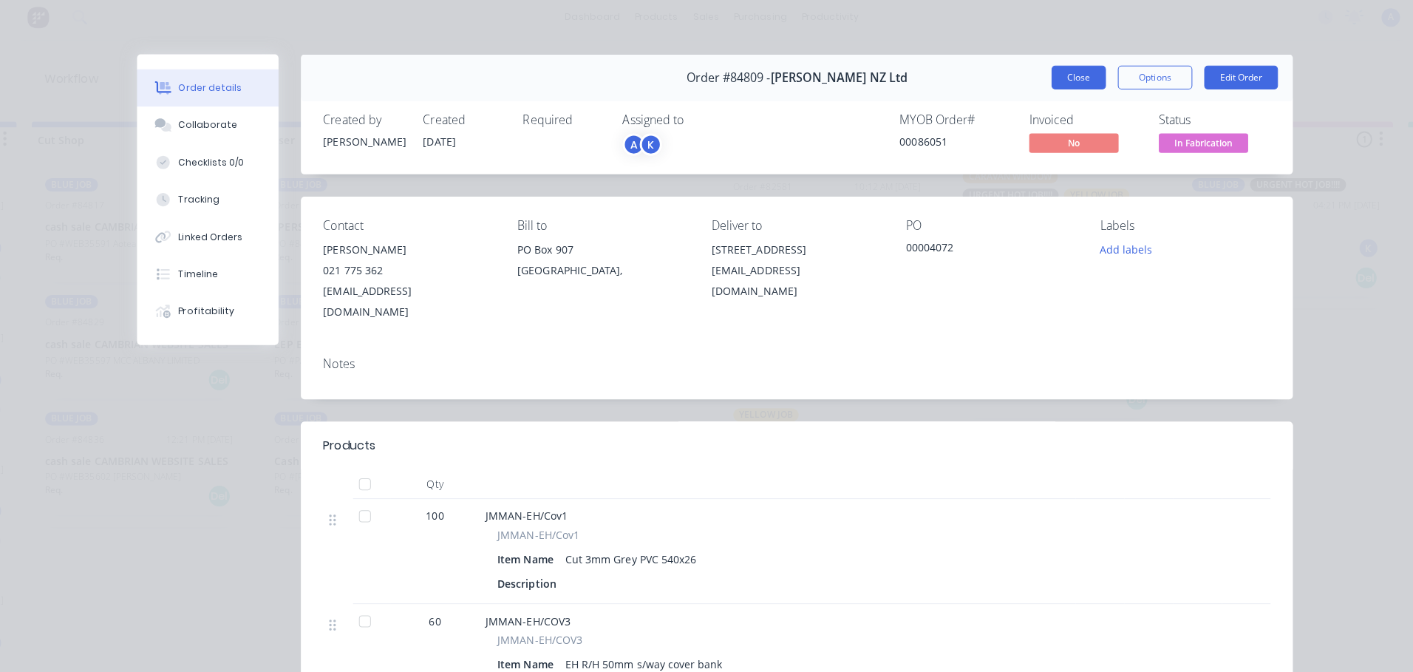
click at [1062, 82] on button "Close" at bounding box center [1070, 82] width 54 height 24
